Goal: Task Accomplishment & Management: Manage account settings

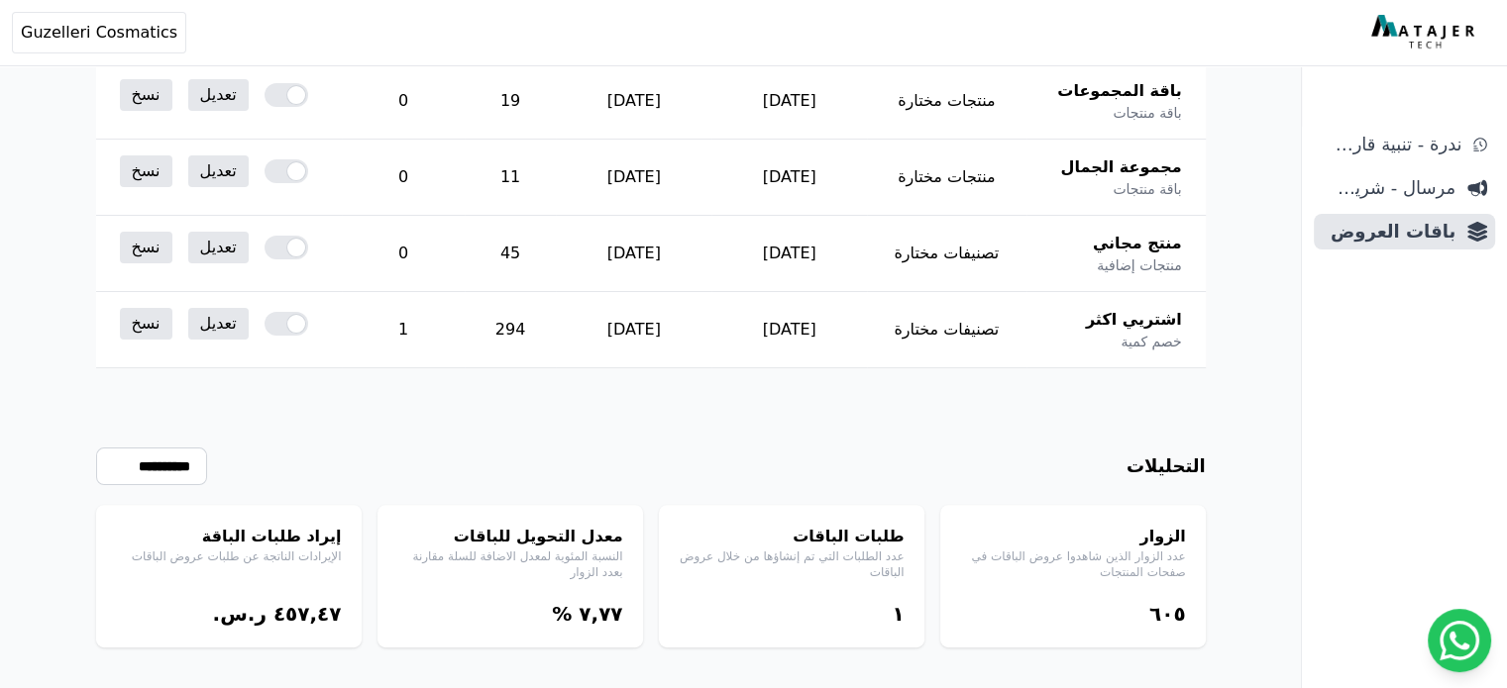
scroll to position [458, 0]
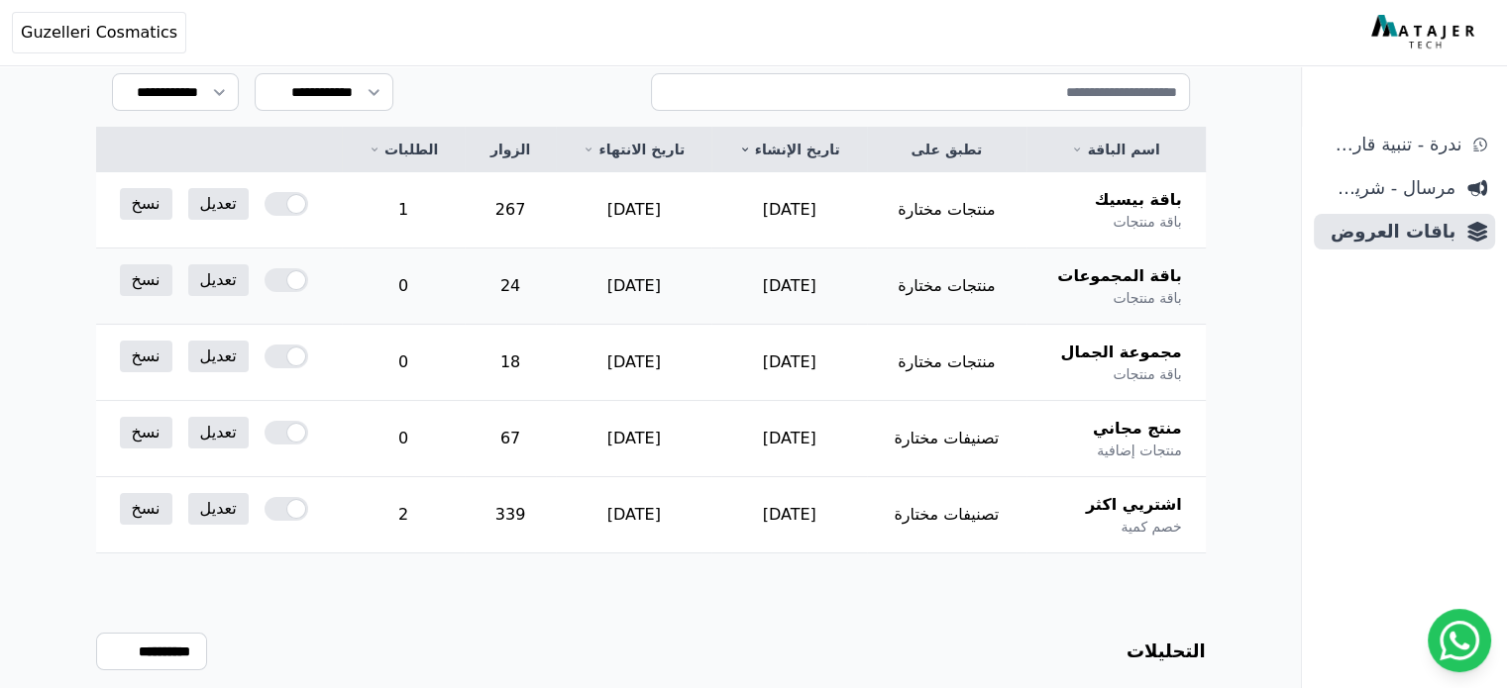
scroll to position [127, 0]
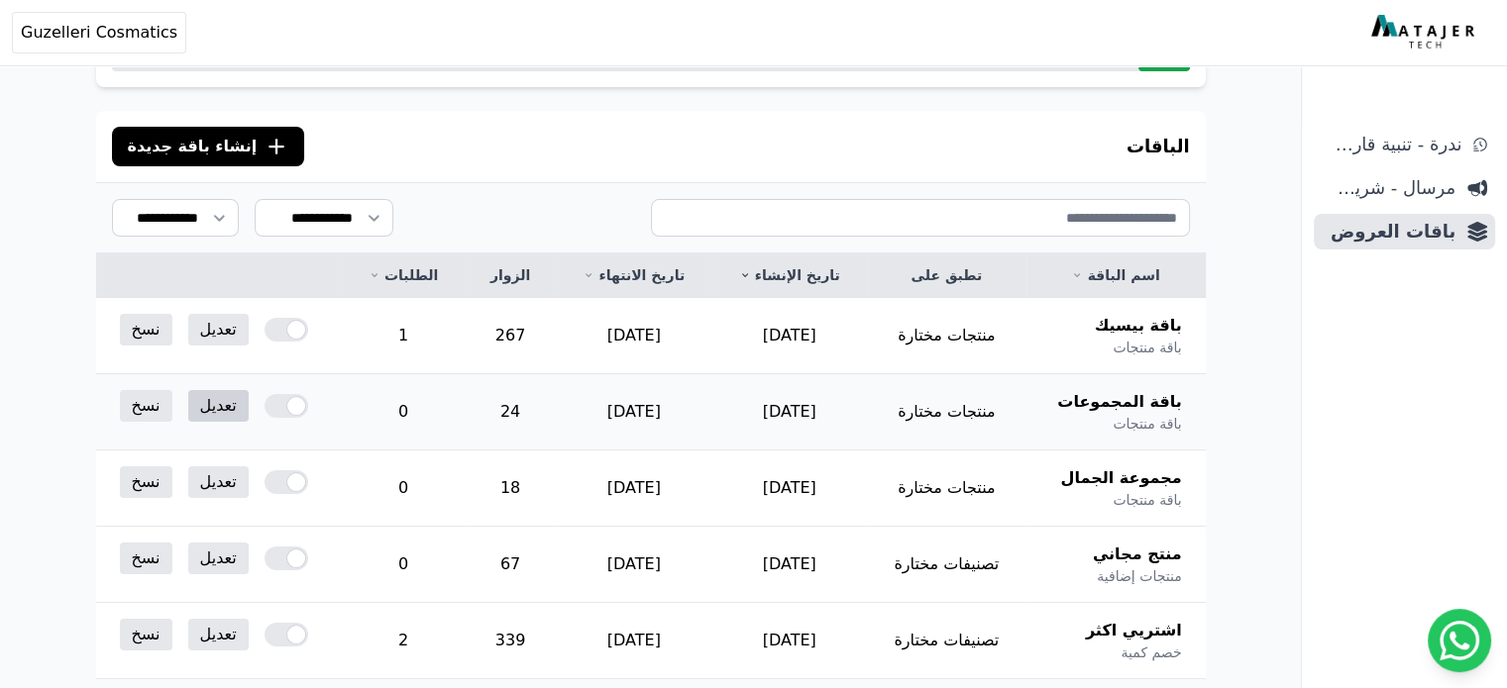
click at [188, 411] on link "تعديل" at bounding box center [218, 406] width 60 height 32
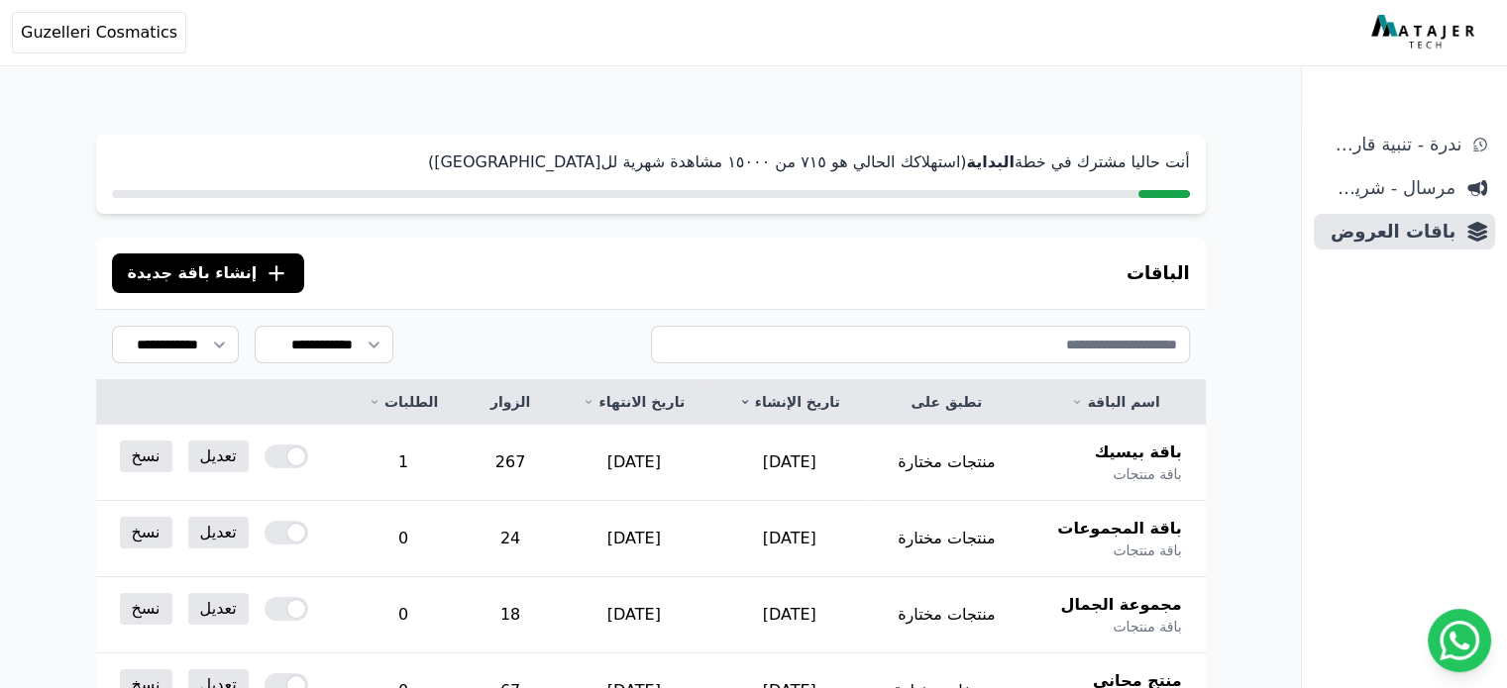
scroll to position [330, 0]
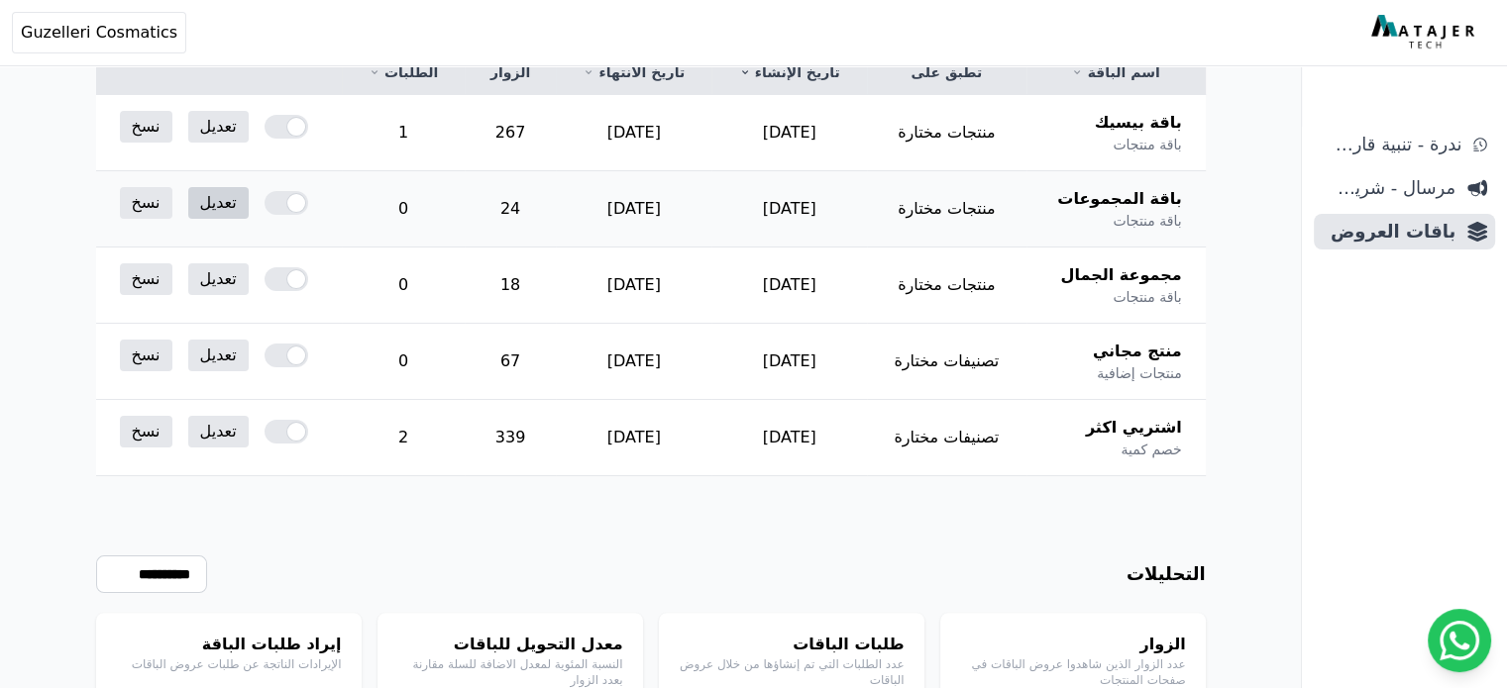
click at [189, 205] on link "تعديل" at bounding box center [218, 203] width 60 height 32
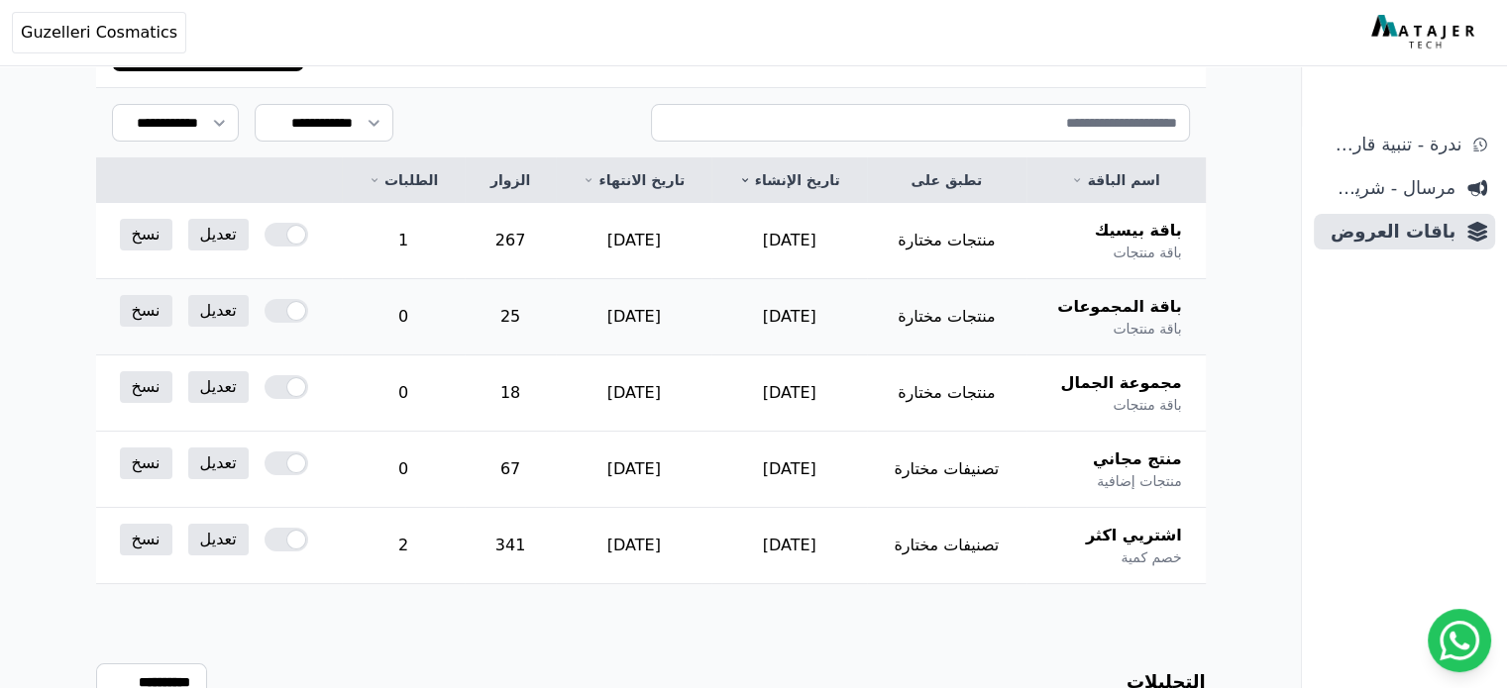
scroll to position [95, 0]
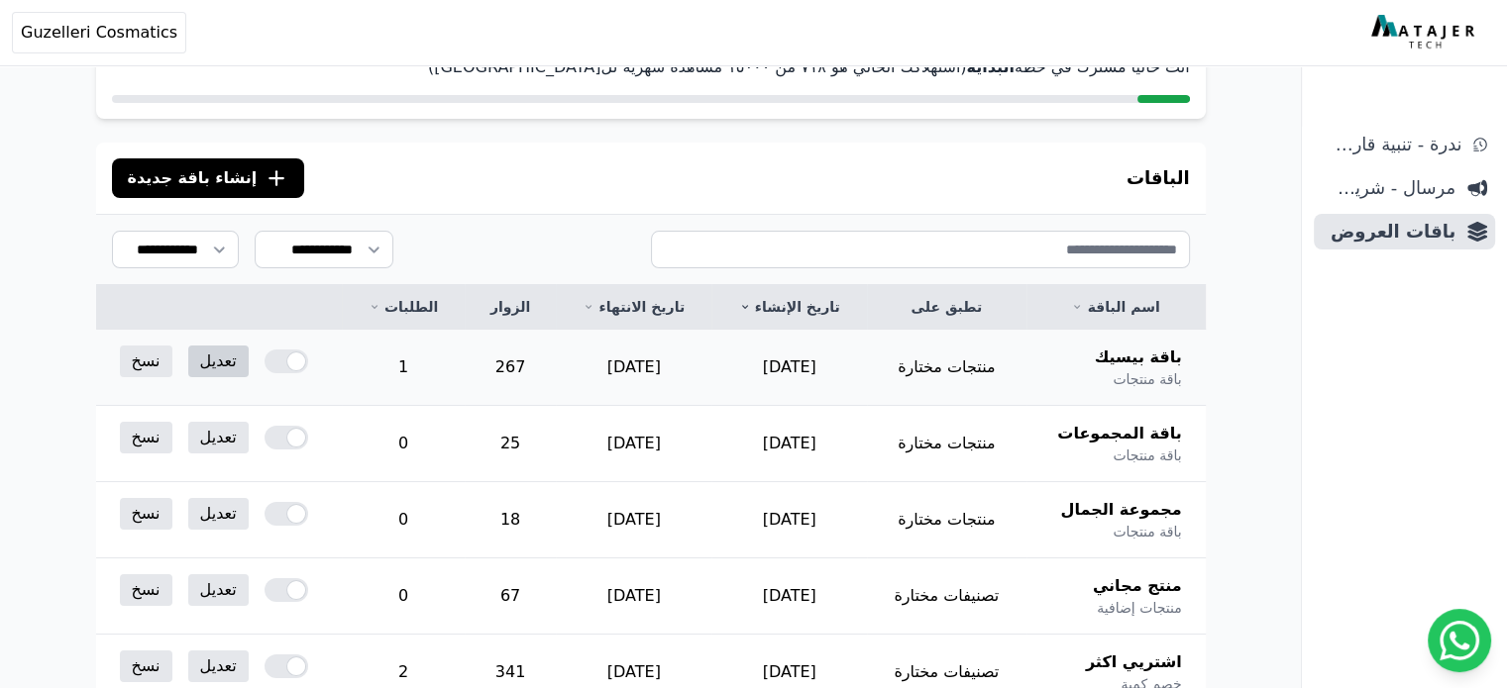
click at [214, 367] on link "تعديل" at bounding box center [218, 362] width 60 height 32
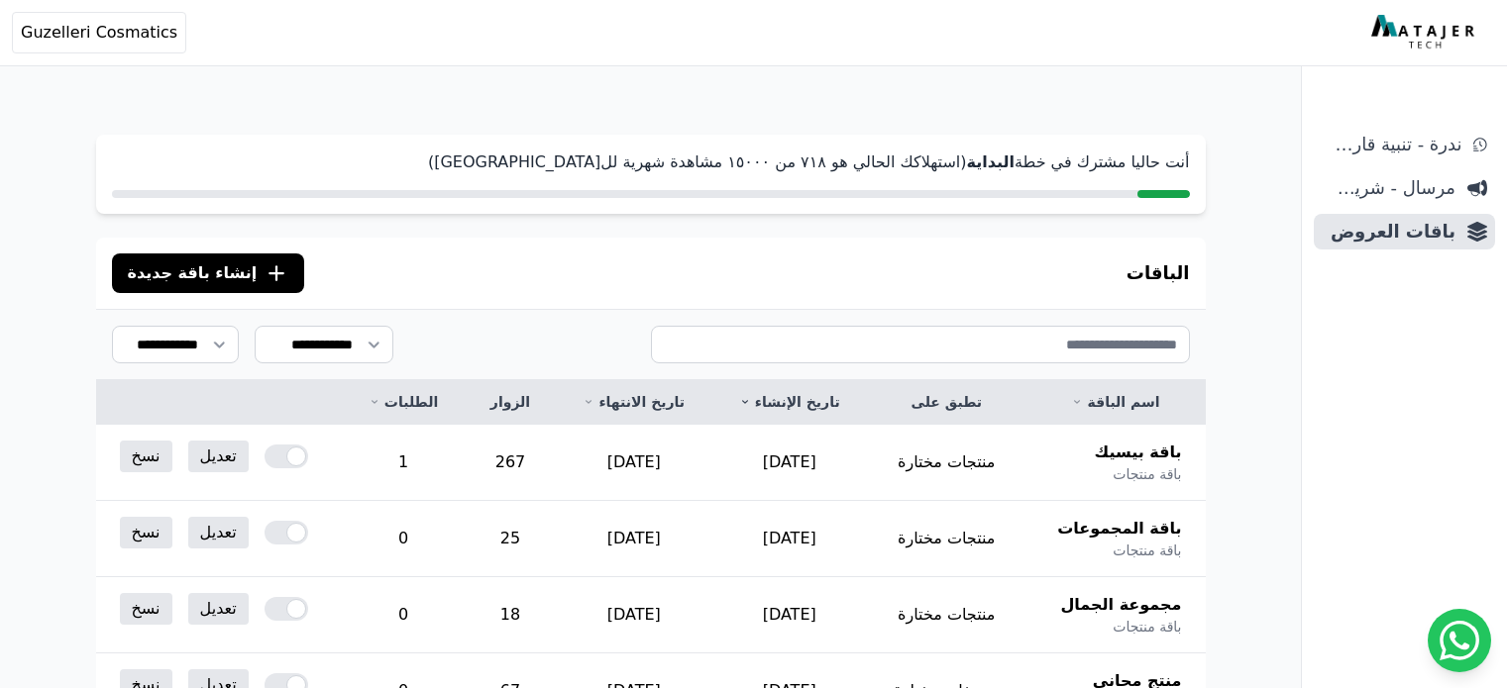
scroll to position [95, 0]
